Goal: Task Accomplishment & Management: Use online tool/utility

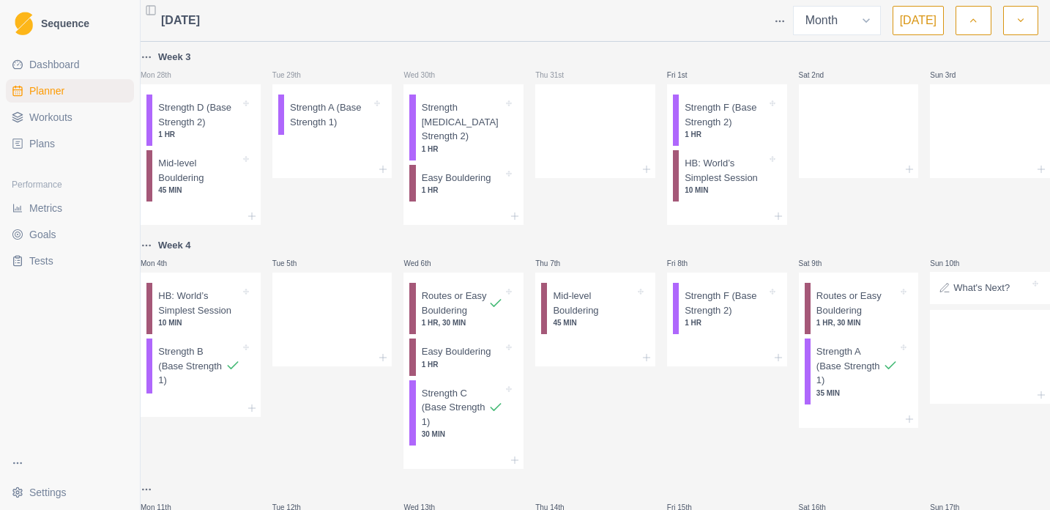
select select "month"
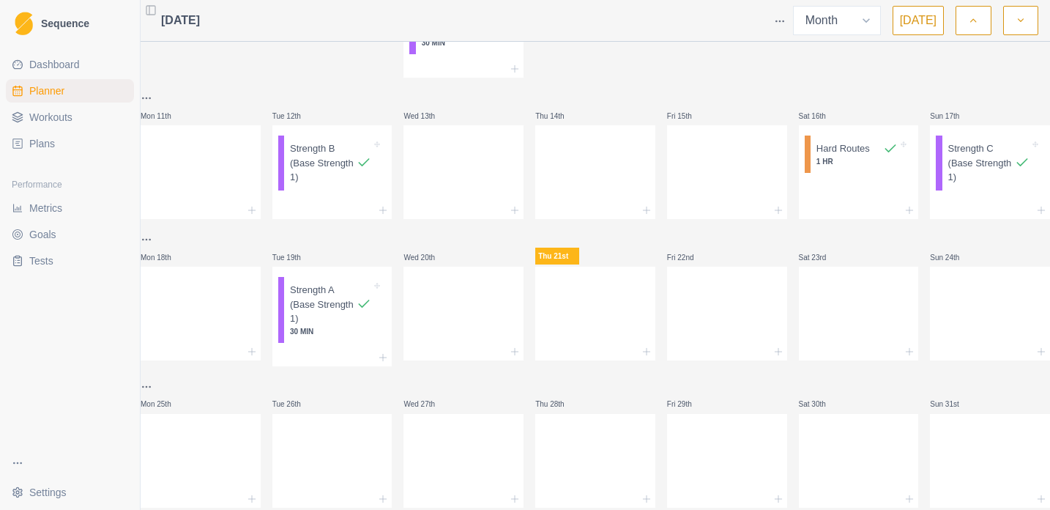
scroll to position [466, 0]
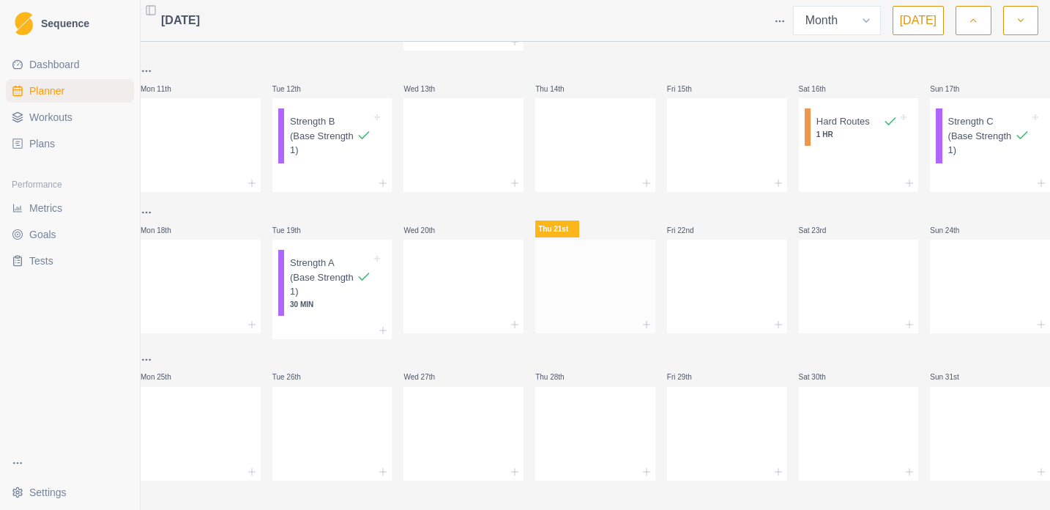
click at [556, 268] on div at bounding box center [595, 283] width 120 height 64
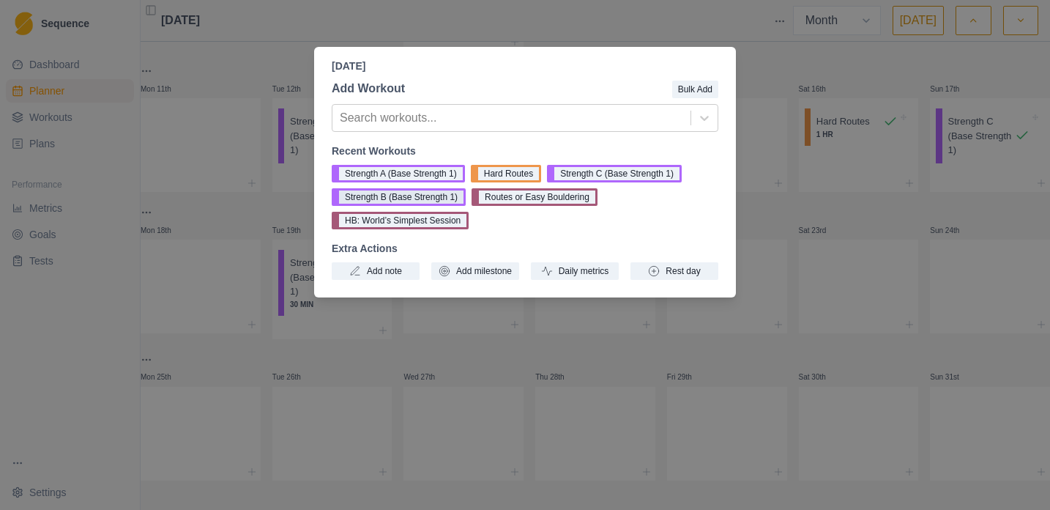
click at [419, 193] on button "Strength B (Base Strength 1)" at bounding box center [399, 197] width 134 height 18
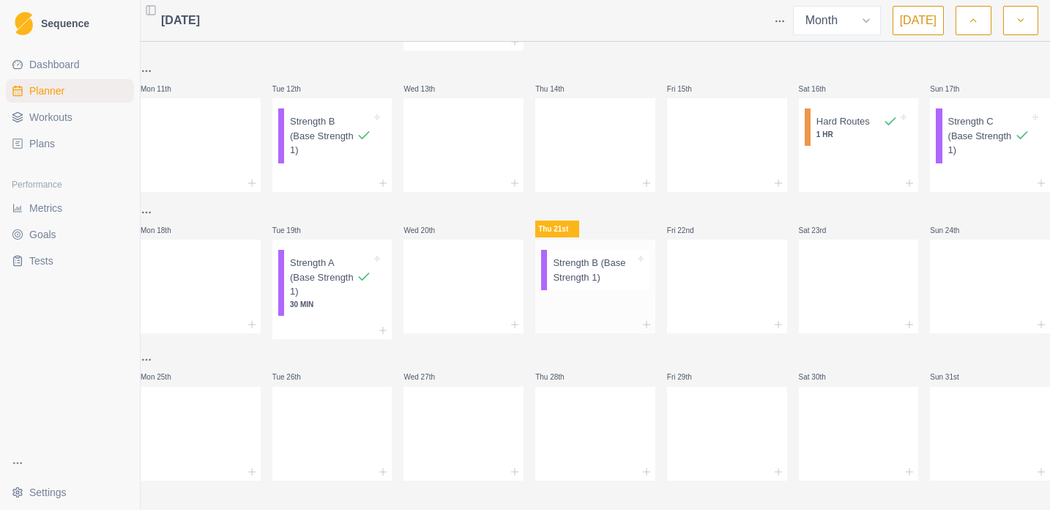
click at [607, 258] on p "Strength B (Base Strength 1)" at bounding box center [593, 270] width 81 height 29
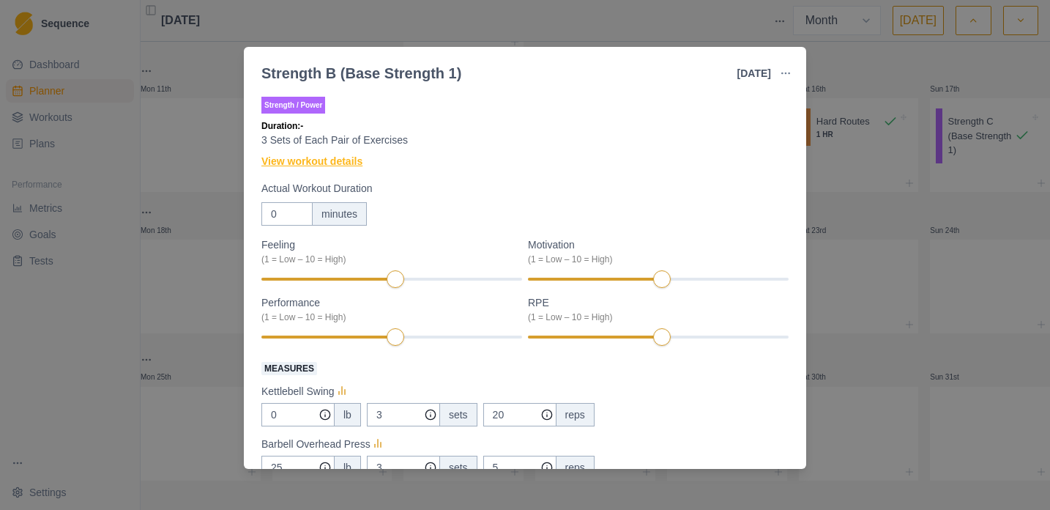
click at [340, 168] on link "View workout details" at bounding box center [311, 161] width 101 height 15
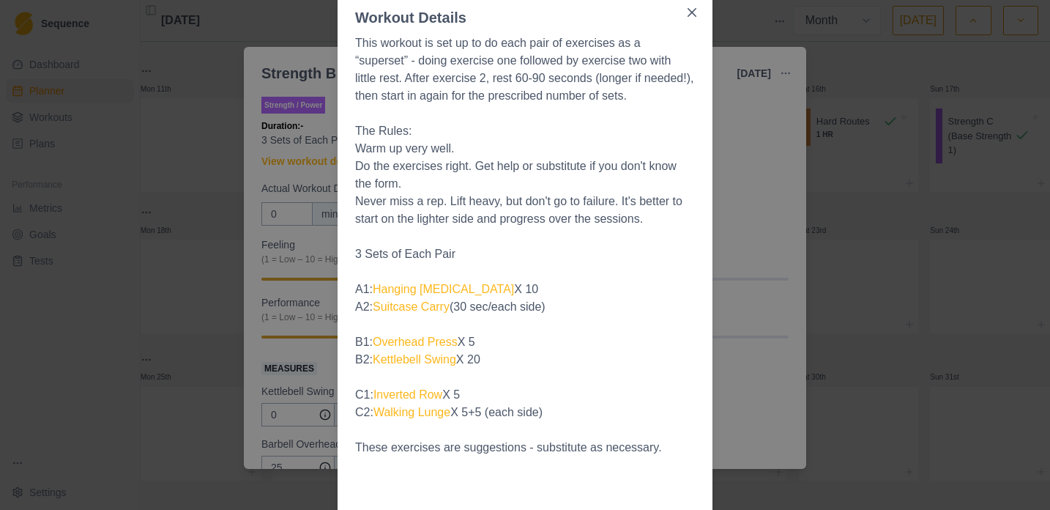
scroll to position [101, 0]
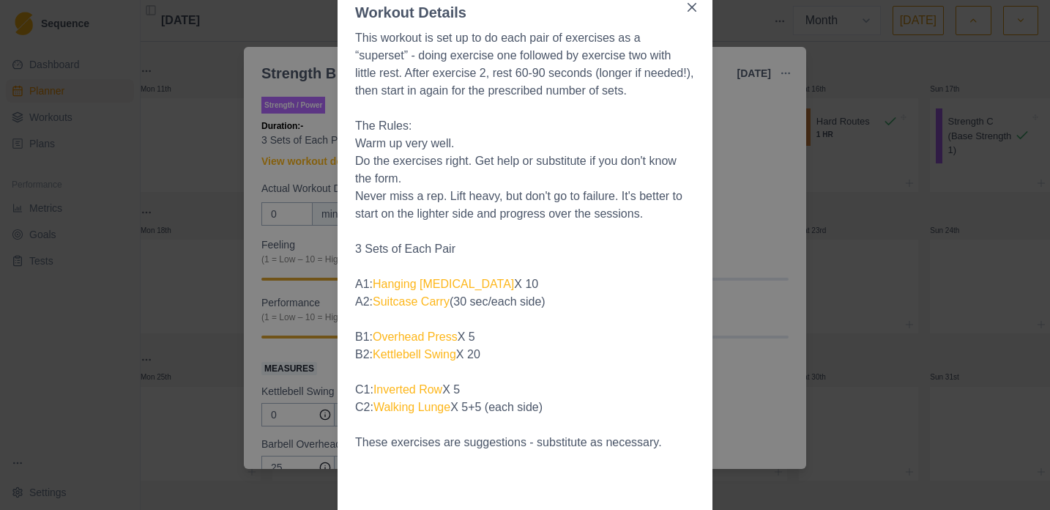
click at [740, 349] on div "Workout Details This workout is set up to do each pair of exercises as a “super…" at bounding box center [525, 255] width 1050 height 510
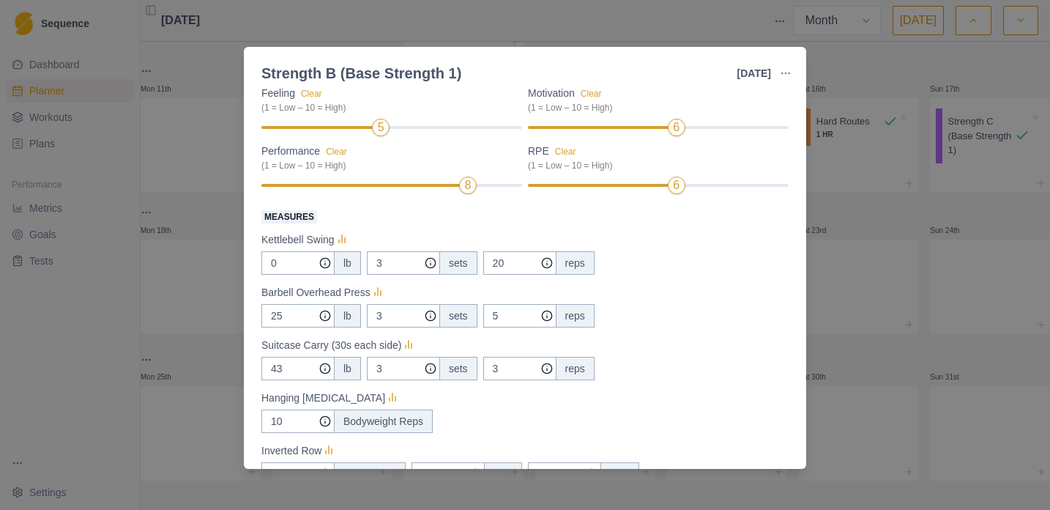
scroll to position [284, 0]
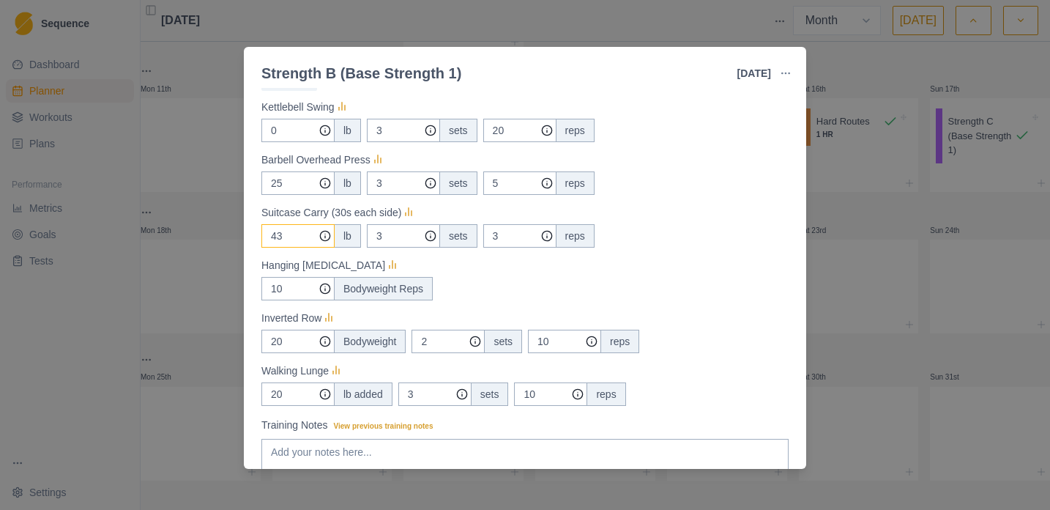
drag, startPoint x: 297, startPoint y: 238, endPoint x: 275, endPoint y: 236, distance: 22.0
click at [275, 142] on input "43" at bounding box center [297, 130] width 73 height 23
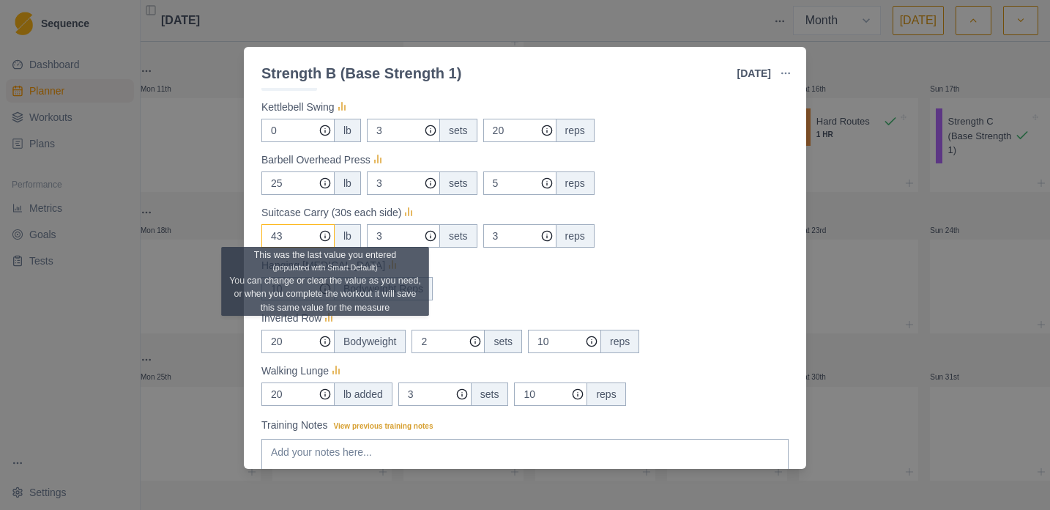
click at [288, 142] on input "43" at bounding box center [297, 130] width 73 height 23
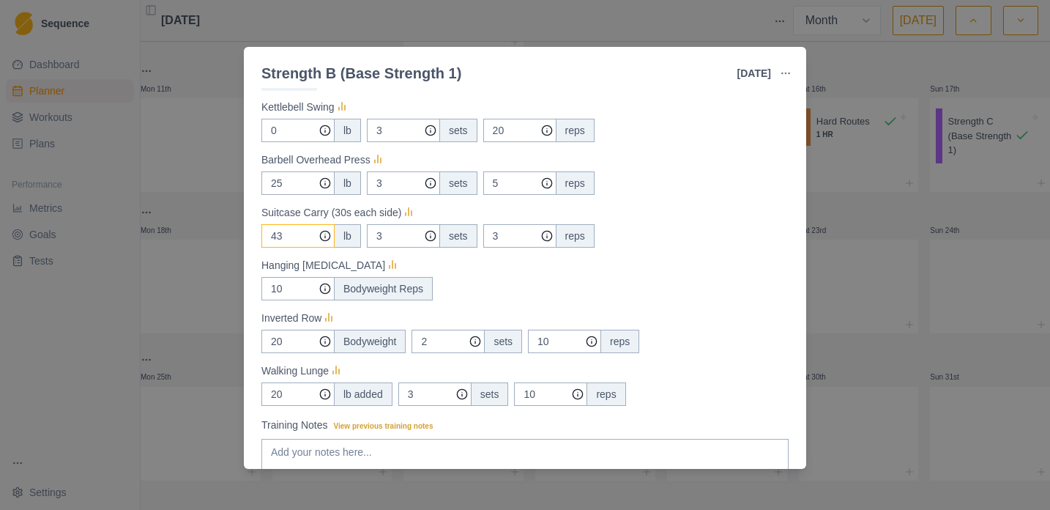
type input "4"
type input "35"
drag, startPoint x: 507, startPoint y: 235, endPoint x: 485, endPoint y: 235, distance: 22.0
click at [485, 142] on input "3" at bounding box center [519, 130] width 73 height 23
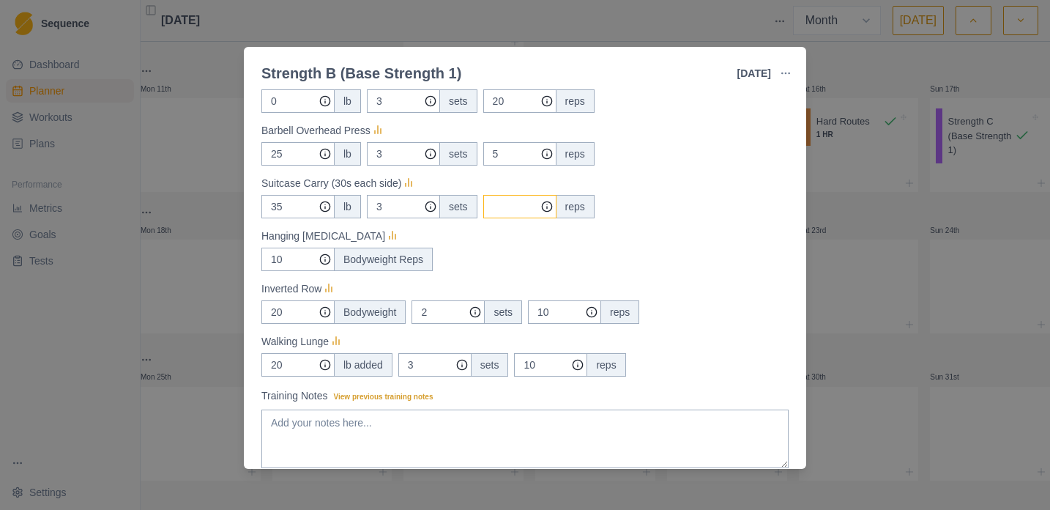
scroll to position [315, 0]
drag, startPoint x: 297, startPoint y: 313, endPoint x: 217, endPoint y: 303, distance: 80.5
click at [215, 305] on div "Strength B (Base Strength 1) [DATE] Link To Goal View Workout Metrics Edit Orig…" at bounding box center [525, 255] width 1050 height 510
type input "0"
drag, startPoint x: 443, startPoint y: 314, endPoint x: 391, endPoint y: 308, distance: 52.3
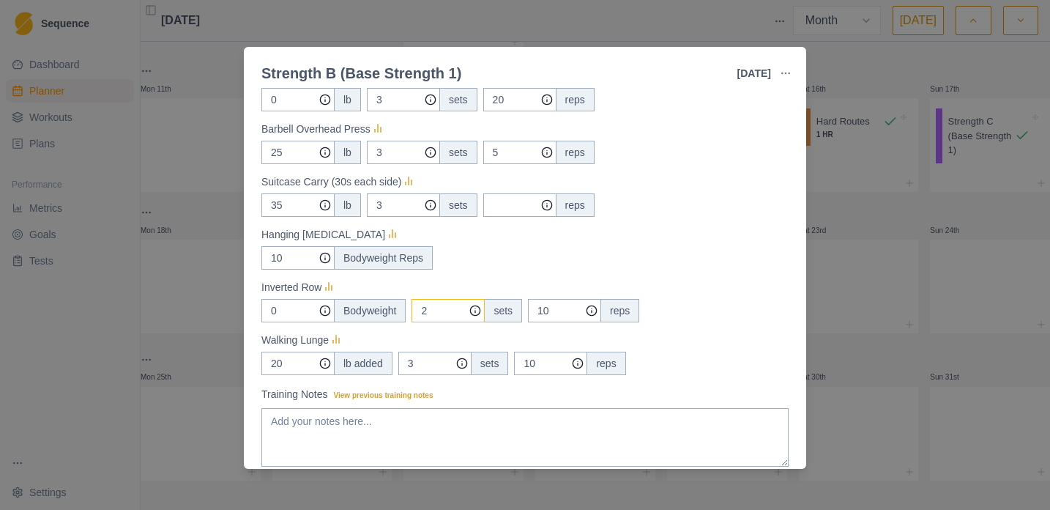
click at [391, 308] on div "0 Bodyweight 2 sets 10 reps" at bounding box center [524, 310] width 527 height 23
type input "1"
click at [530, 310] on div "0 Bodyweight 1 sets 10 reps" at bounding box center [524, 310] width 527 height 23
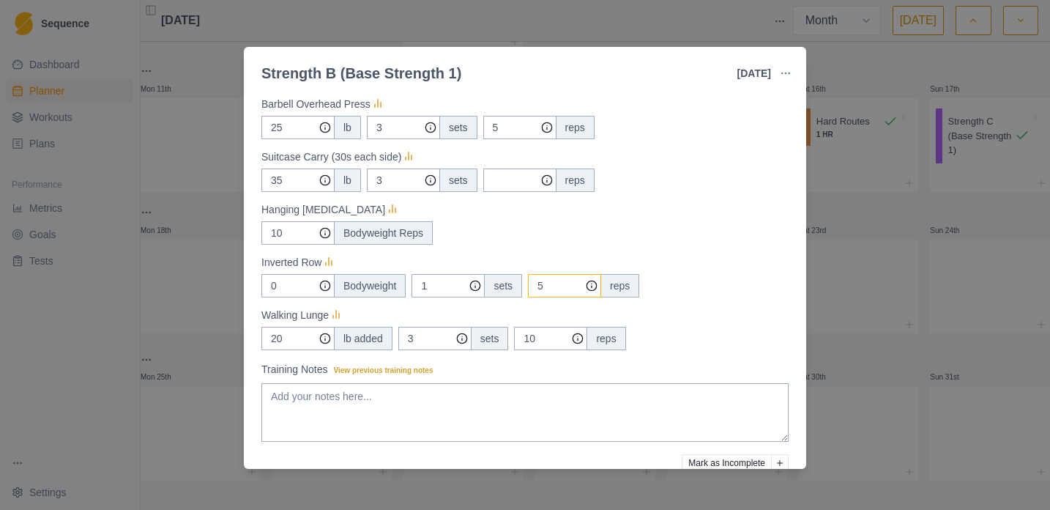
scroll to position [407, 0]
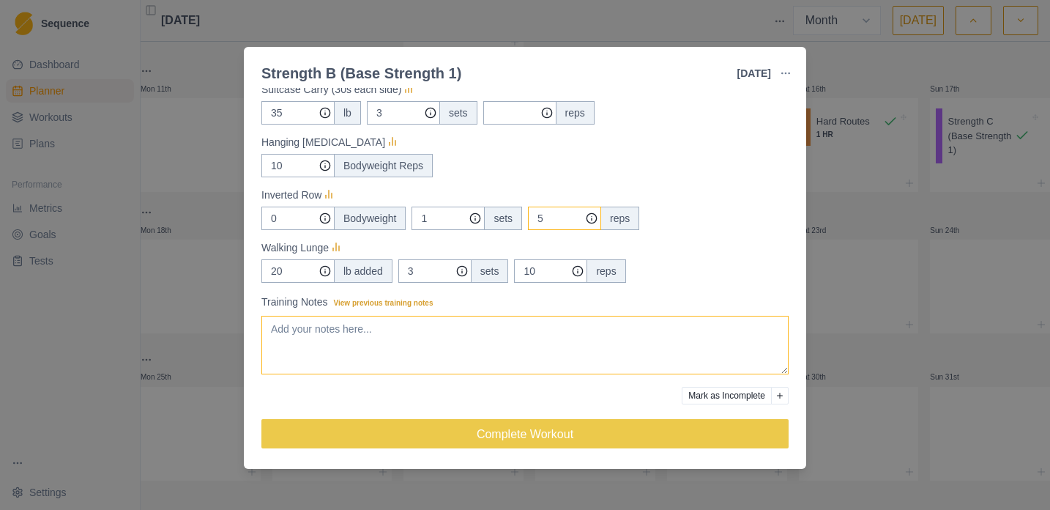
type input "5"
click at [425, 346] on textarea "Training Notes View previous training notes" at bounding box center [524, 345] width 527 height 59
click at [447, 327] on textarea "stopped at inverted row because my shoulder is" at bounding box center [524, 345] width 527 height 59
click at [575, 331] on textarea "stopped at inverted row because my right shoulder is" at bounding box center [524, 345] width 527 height 59
click at [322, 332] on textarea "stopped at inverted row because my right shoulder is tweaky in a way that makes…" at bounding box center [524, 345] width 527 height 59
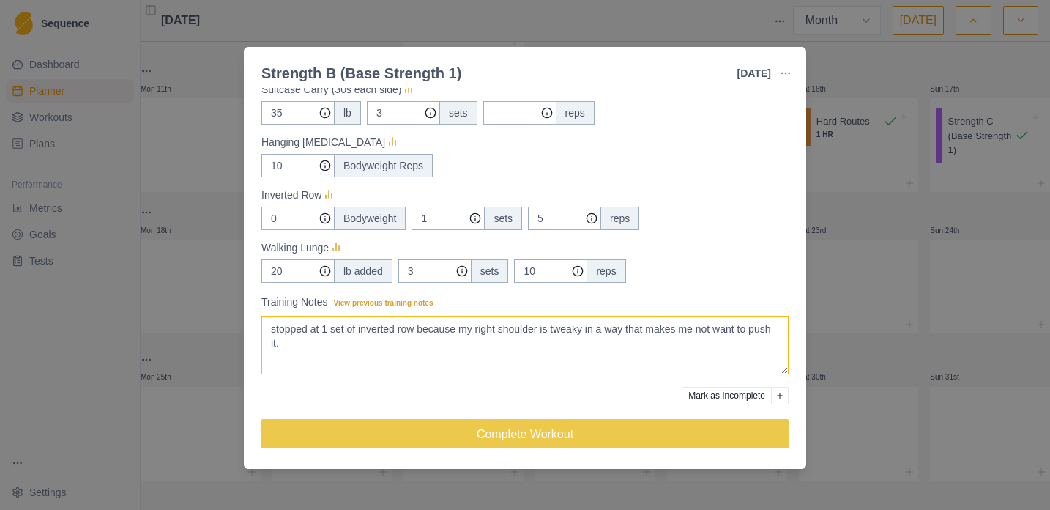
click at [328, 340] on textarea "stopped at 1 set of inverted row because my right shoulder is tweaky in a way t…" at bounding box center [524, 345] width 527 height 59
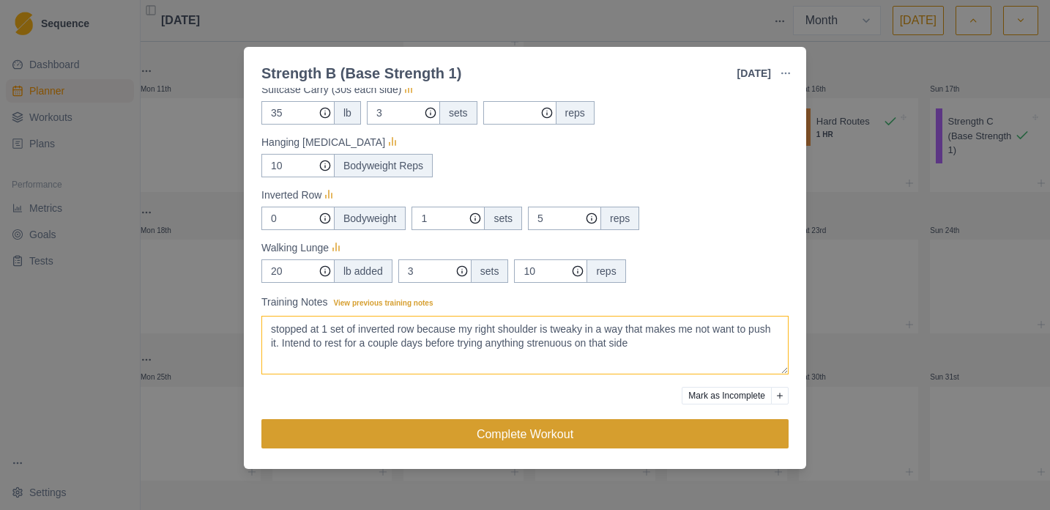
type textarea "stopped at 1 set of inverted row because my right shoulder is tweaky in a way t…"
click at [491, 428] on button "Complete Workout" at bounding box center [524, 433] width 527 height 29
